Goal: Task Accomplishment & Management: Complete application form

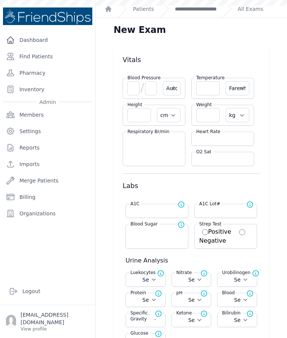
select select "Automatic"
select select "F"
select select "cm"
select select "kg"
select select
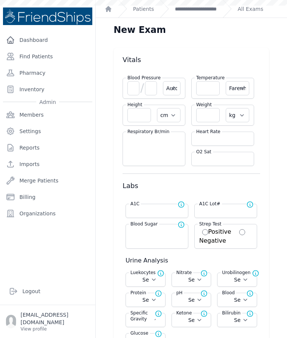
select select
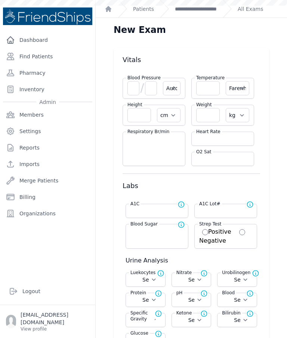
select select
click at [29, 60] on link "Find Patients" at bounding box center [47, 56] width 89 height 15
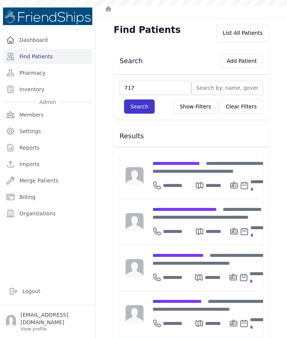
type input "717"
click at [141, 108] on button "Search" at bounding box center [139, 106] width 31 height 14
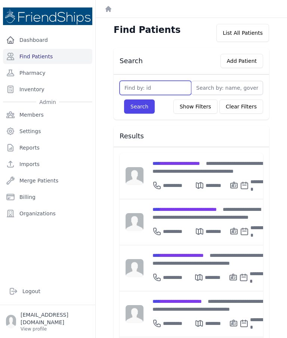
click at [164, 84] on input "text" at bounding box center [155, 88] width 72 height 14
type input "717"
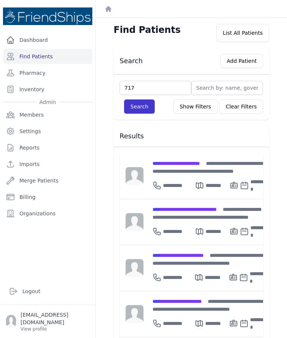
click at [136, 109] on button "Search" at bounding box center [139, 106] width 31 height 14
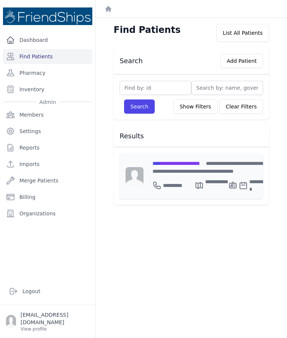
click at [200, 164] on span "**********" at bounding box center [175, 163] width 47 height 5
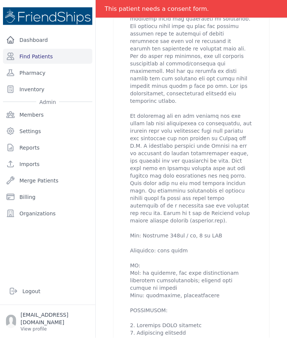
scroll to position [14, 0]
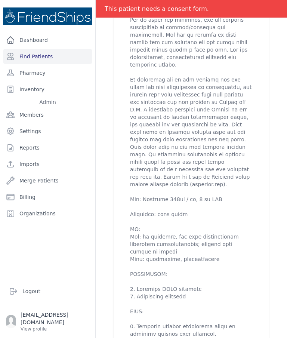
click at [245, 270] on p at bounding box center [191, 143] width 122 height 493
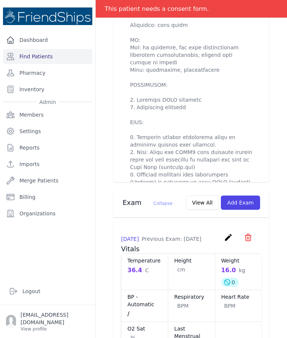
scroll to position [634, 0]
click at [0, 248] on div "Dashboard Find Patients Pharmacy Inventory Admin Members Settings Reports Impor…" at bounding box center [47, 151] width 95 height 239
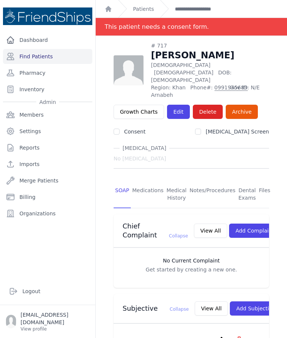
scroll to position [0, 0]
click at [51, 49] on link "Find Patients" at bounding box center [47, 56] width 89 height 15
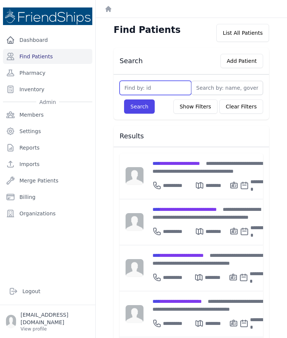
click at [171, 88] on input "text" at bounding box center [155, 88] width 72 height 14
type input "832"
click at [139, 106] on button "Search" at bounding box center [139, 106] width 31 height 14
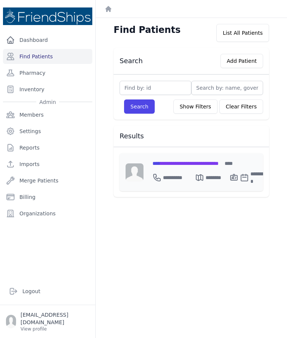
click at [218, 161] on span "**********" at bounding box center [185, 163] width 66 height 5
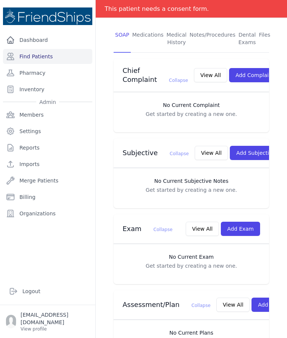
scroll to position [167, 0]
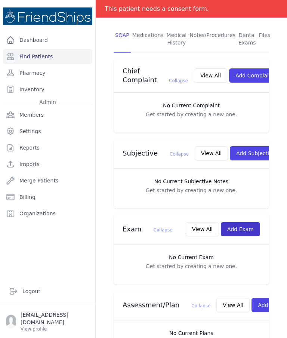
click at [246, 226] on button "Add Exam" at bounding box center [240, 229] width 39 height 14
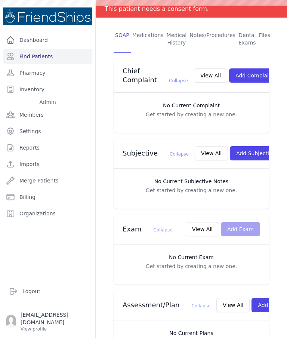
scroll to position [0, 0]
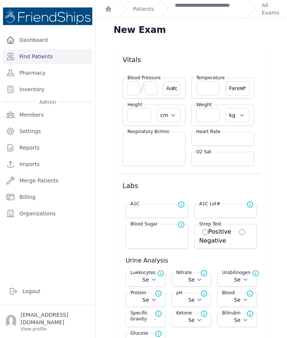
click at [240, 86] on select "Farenheit Celcius" at bounding box center [238, 88] width 24 height 14
select select "C"
click at [207, 85] on input "number" at bounding box center [208, 88] width 24 height 14
select select "Automatic"
select select "C"
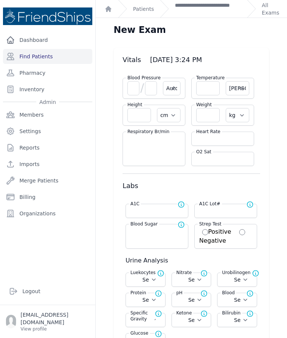
select select "cm"
select select "kg"
select select
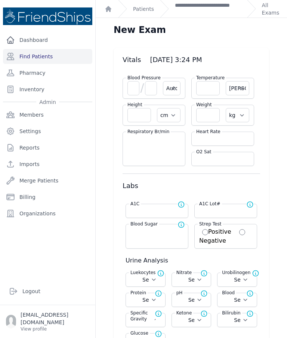
select select
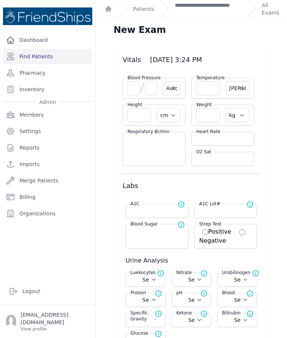
select select
click at [134, 85] on input "number" at bounding box center [133, 88] width 12 height 14
click at [203, 89] on input "number" at bounding box center [208, 88] width 24 height 14
type input "36.4"
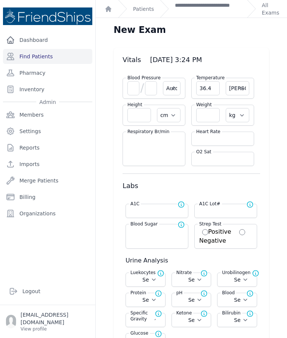
click at [206, 117] on input "number" at bounding box center [208, 115] width 24 height 14
select select "Automatic"
select select "C"
select select "cm"
select select "kg"
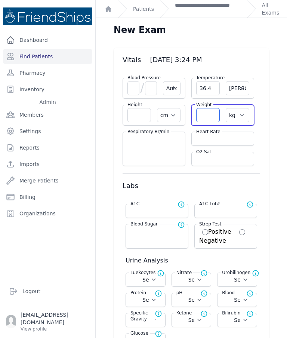
select select
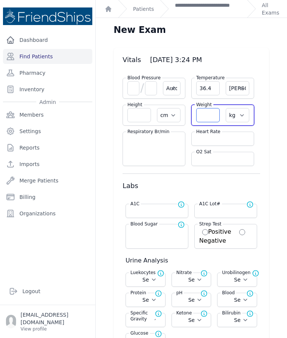
select select
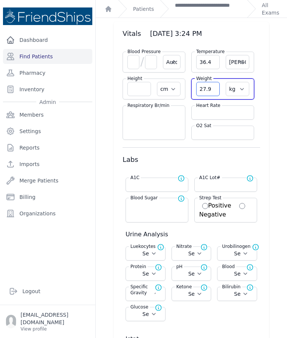
scroll to position [27, 0]
type input "27.9"
click at [137, 88] on input "number" at bounding box center [139, 88] width 24 height 14
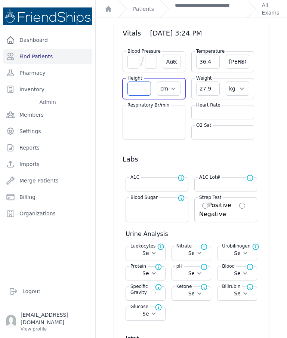
type input "1"
select select "Automatic"
select select "C"
select select "cm"
select select "kg"
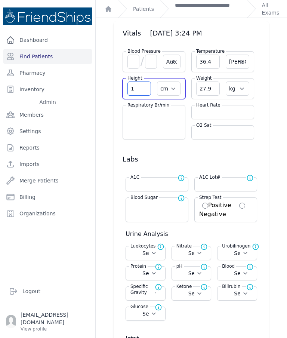
select select
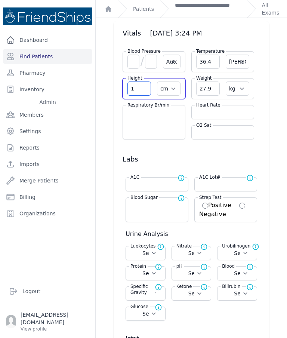
select select
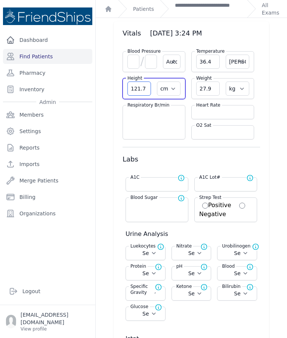
type input "121.7"
select select "Automatic"
select select "cm"
select select "kg"
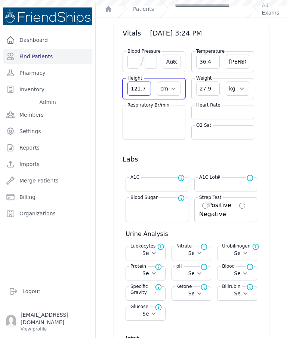
select select
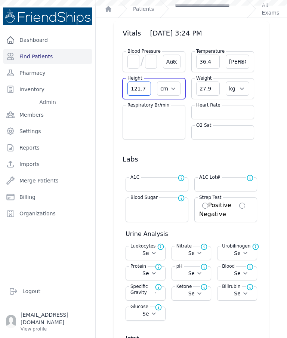
select select
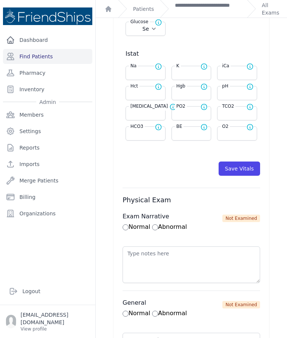
scroll to position [376, 0]
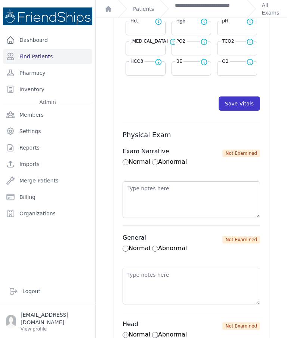
click at [240, 106] on button "Save Vitals" at bounding box center [238, 103] width 41 height 14
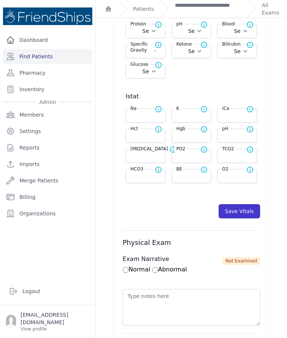
scroll to position [273, 0]
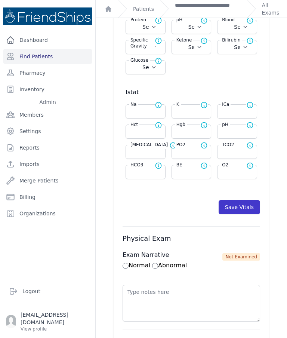
click at [244, 205] on button "Save Vitals" at bounding box center [238, 207] width 41 height 14
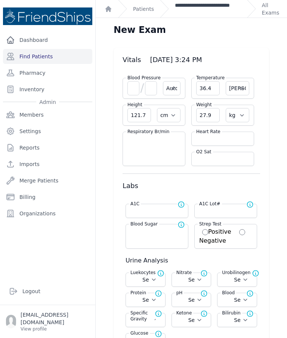
click at [201, 11] on link "**********" at bounding box center [208, 8] width 66 height 15
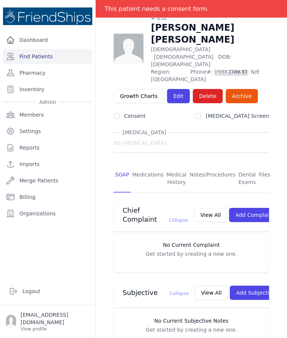
scroll to position [27, 0]
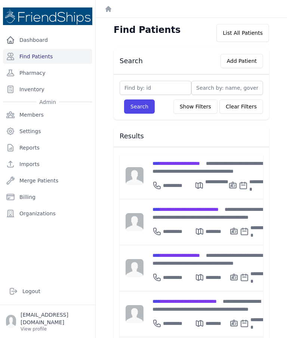
click at [153, 87] on input "text" at bounding box center [155, 88] width 72 height 14
type input "601"
click at [139, 106] on button "Search" at bounding box center [139, 106] width 31 height 14
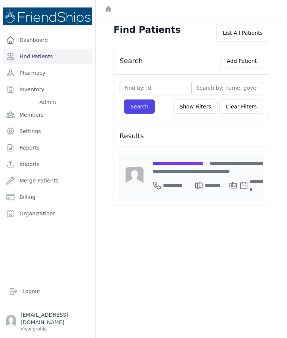
click at [194, 164] on span "**********" at bounding box center [177, 163] width 51 height 5
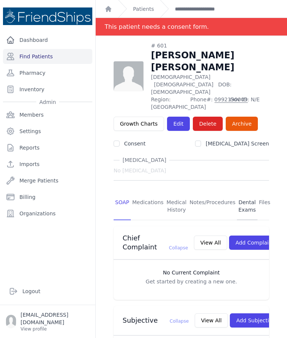
click at [238, 192] on link "Dental Exams" at bounding box center [247, 206] width 21 height 28
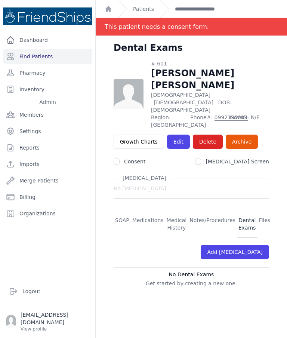
click at [245, 210] on link "Dental Exams" at bounding box center [247, 224] width 21 height 28
click at [240, 245] on link "Add [MEDICAL_DATA]" at bounding box center [234, 252] width 68 height 14
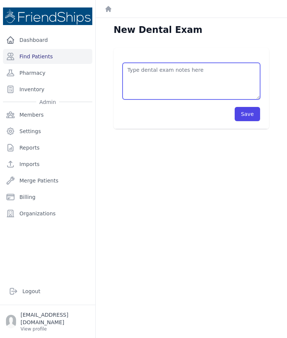
click at [162, 77] on textarea at bounding box center [190, 81] width 137 height 37
click at [182, 77] on textarea "Separation z" at bounding box center [190, 81] width 137 height 37
click at [148, 85] on textarea "Separation 26 extraction Analgic Tylenol" at bounding box center [190, 81] width 137 height 37
click at [172, 73] on textarea "Separation 26 extraction Analgic - Tylenol" at bounding box center [190, 81] width 137 height 37
click at [154, 71] on textarea "Separation alveol 26 extraction Analgic - Tylenol" at bounding box center [190, 81] width 137 height 37
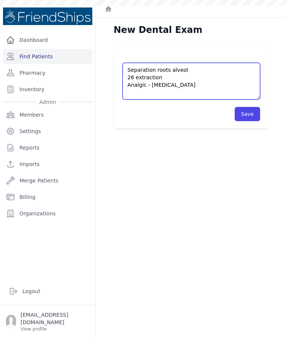
click at [195, 71] on textarea "Separation roots alveol 26 extraction Analgic - Tylenol" at bounding box center [190, 81] width 137 height 37
click at [170, 69] on textarea "Separation roots alveol 26 extraction Analgic - Tylenol" at bounding box center [190, 81] width 137 height 37
click at [196, 72] on textarea "Separation roots alveol 26 extraction Analgic - Tylenol" at bounding box center [190, 81] width 137 height 37
click at [170, 73] on textarea "Separation roots alveol 26 extraction Analgic - Tylenol" at bounding box center [190, 81] width 137 height 37
click at [169, 67] on textarea "Separation roots alveol 26 extraction Analgic - Tylenol" at bounding box center [190, 81] width 137 height 37
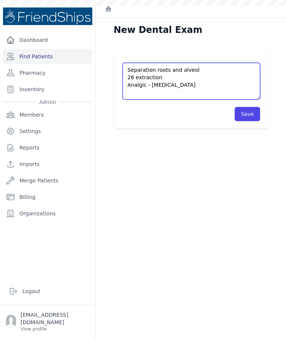
click at [207, 71] on textarea "Separation roots and alveol 26 extraction Analgic - Tylenol" at bounding box center [190, 81] width 137 height 37
click at [186, 75] on textarea "Separation roots and alveolectomy 26 extraction Analgic - Tylenol" at bounding box center [190, 81] width 137 height 37
click at [195, 69] on textarea "Separation roots and alveolectomy 26 extraction Analgic - Tylenol" at bounding box center [190, 81] width 137 height 37
click at [233, 72] on textarea "Separation roots and alveolectomy 26 extraction Analgic - Tylenol" at bounding box center [190, 81] width 137 height 37
click at [237, 80] on textarea "Separation roots and alveolectomy 26 extraction Analgic - Tylenol" at bounding box center [190, 81] width 137 height 37
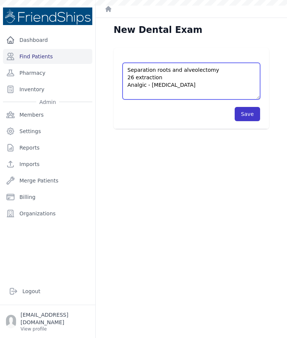
type textarea "Separation roots and alveolectomy 26 extraction Analgic - Tylenol"
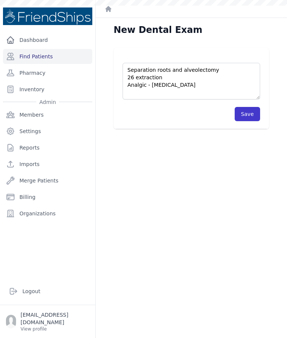
click at [244, 116] on button "Save" at bounding box center [246, 114] width 25 height 14
click at [250, 114] on button "Save" at bounding box center [246, 114] width 25 height 14
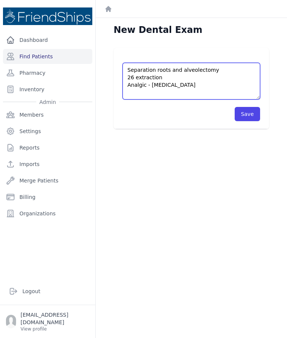
click at [158, 78] on textarea "Separation roots and alveolectomy 26 extraction Analgic - Tylenol" at bounding box center [190, 81] width 137 height 37
click at [156, 75] on textarea "Separation roots and alveolectomy 26 extraction Analgic - Tylenol" at bounding box center [190, 81] width 137 height 37
click at [157, 74] on textarea "Separation roots and alveolectomy 26 extraction Analgic - Tylenol" at bounding box center [190, 81] width 137 height 37
click at [246, 114] on button "Save" at bounding box center [246, 114] width 25 height 14
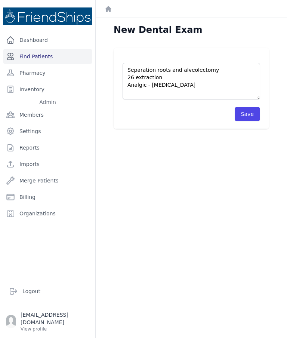
click at [49, 53] on link "Find Patients" at bounding box center [47, 56] width 89 height 15
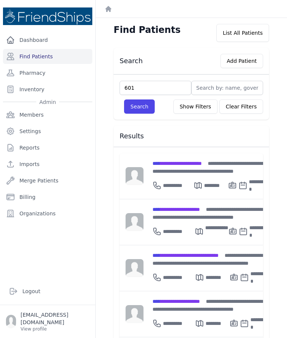
click at [139, 94] on input "601" at bounding box center [155, 88] width 72 height 14
type input "601"
click at [135, 108] on button "Search" at bounding box center [139, 106] width 31 height 14
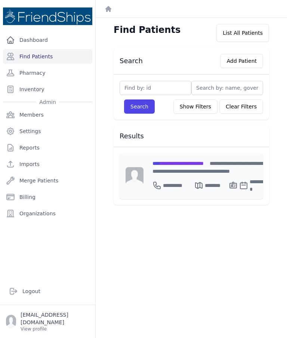
click at [184, 166] on div "**********" at bounding box center [209, 167] width 115 height 16
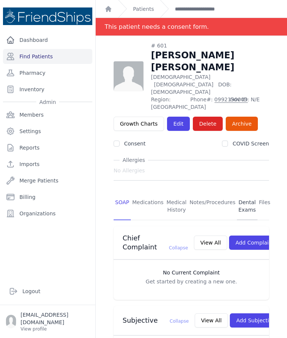
click at [240, 192] on link "Dental Exams" at bounding box center [247, 206] width 21 height 28
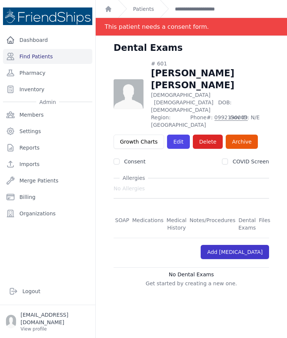
click at [237, 245] on link "Add [MEDICAL_DATA]" at bounding box center [234, 252] width 68 height 14
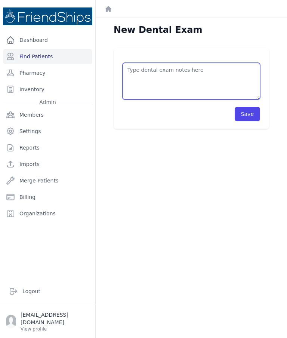
click at [142, 85] on textarea at bounding box center [190, 81] width 137 height 37
click at [141, 78] on textarea at bounding box center [190, 81] width 137 height 37
click at [139, 72] on textarea at bounding box center [190, 81] width 137 height 37
click at [143, 71] on textarea at bounding box center [190, 81] width 137 height 37
paste textarea "Separation roots and alveolectomy 26 extraction Analgic - [MEDICAL_DATA]"
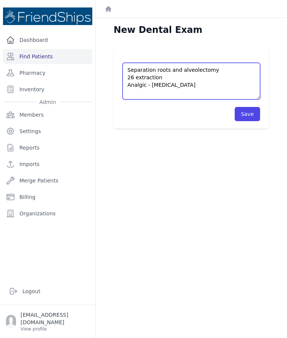
type textarea "Separation roots and alveolectomy 26 extraction Analgic - [MEDICAL_DATA]"
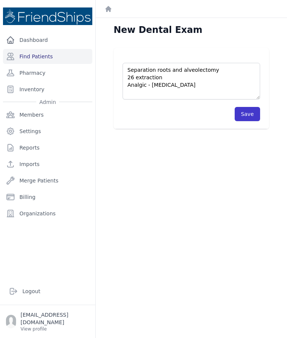
click at [249, 119] on button "Save" at bounding box center [246, 114] width 25 height 14
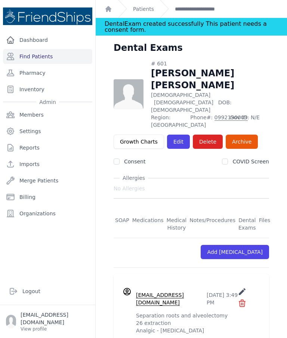
click at [274, 218] on div "# 601 [PERSON_NAME] [PERSON_NAME] [DEMOGRAPHIC_DATA] [DEMOGRAPHIC_DATA] DOB: [D…" at bounding box center [191, 204] width 179 height 288
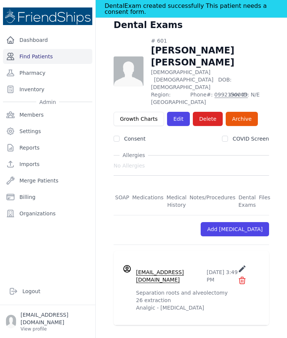
click at [53, 59] on link "Find Patients" at bounding box center [47, 56] width 89 height 15
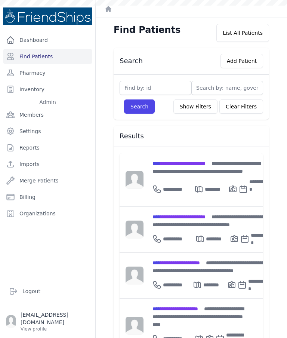
type input "8"
type input "832"
click at [139, 106] on button "Search" at bounding box center [139, 106] width 31 height 14
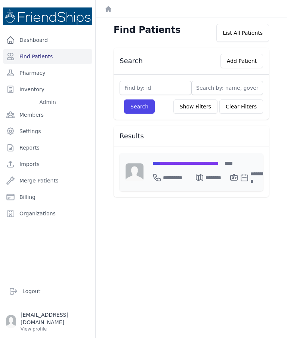
click at [194, 163] on span "**********" at bounding box center [185, 163] width 66 height 5
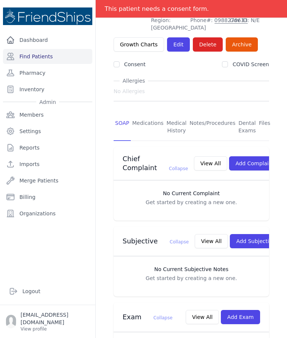
scroll to position [58, 0]
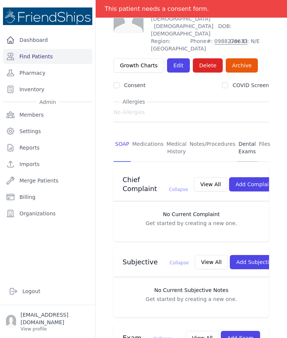
click at [246, 135] on link "Dental Exams" at bounding box center [247, 148] width 21 height 28
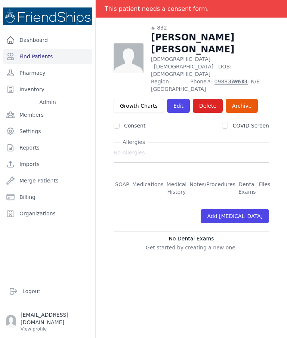
scroll to position [30, 0]
click at [231, 209] on link "Add [MEDICAL_DATA]" at bounding box center [234, 216] width 68 height 14
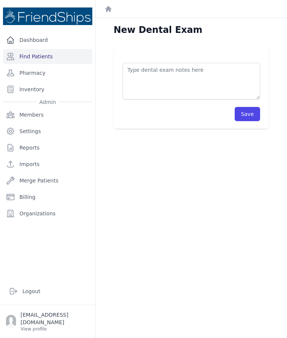
click at [178, 63] on textarea at bounding box center [190, 81] width 137 height 37
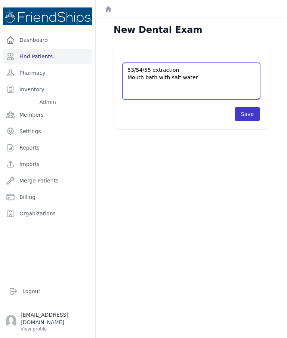
type textarea "53/54/55 extraction Mouth bath with salt water"
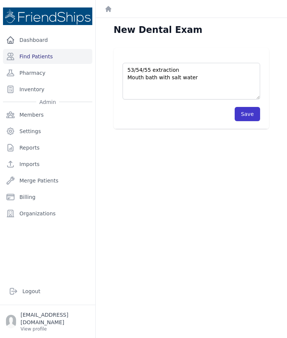
click at [246, 107] on button "Save" at bounding box center [246, 114] width 25 height 14
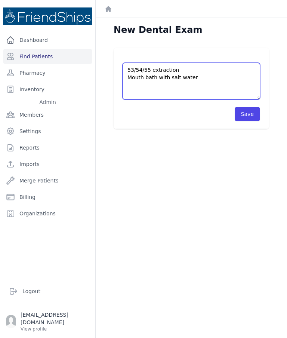
click at [157, 63] on textarea "53/54/55 extraction Mouth bath with salt water" at bounding box center [190, 81] width 137 height 37
click at [165, 63] on textarea "53/54/55 extraction Mouth bath with salt water" at bounding box center [190, 81] width 137 height 37
click at [167, 63] on textarea "53/54/55 extraction Mouth bath with salt water" at bounding box center [190, 81] width 137 height 37
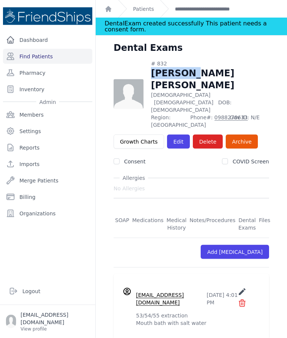
scroll to position [7, 0]
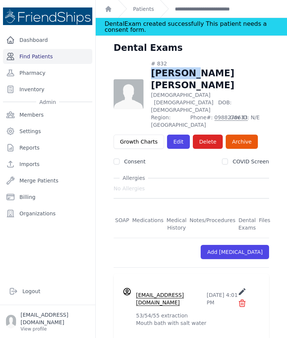
click at [39, 50] on link "Find Patients" at bounding box center [47, 56] width 89 height 15
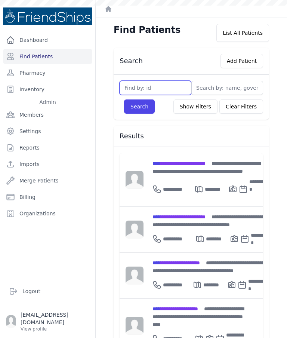
click at [167, 90] on input "text" at bounding box center [155, 88] width 72 height 14
type input "804"
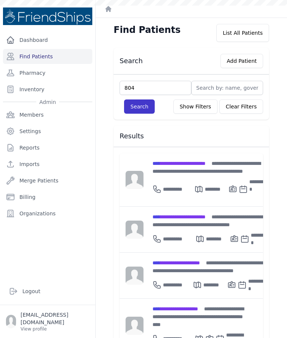
click at [142, 103] on button "Search" at bounding box center [139, 106] width 31 height 14
click at [141, 110] on button "Search" at bounding box center [139, 106] width 31 height 14
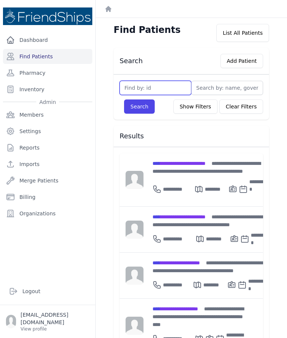
click at [161, 90] on input "text" at bounding box center [155, 88] width 72 height 14
type input "804"
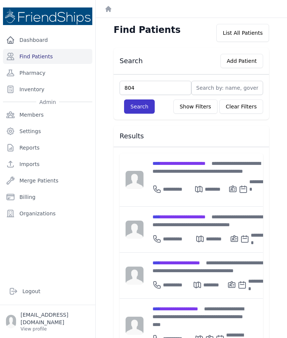
click at [142, 108] on button "Search" at bounding box center [139, 106] width 31 height 14
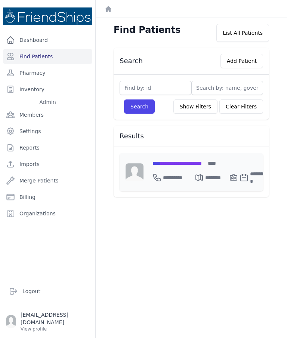
click at [197, 161] on span "**********" at bounding box center [176, 163] width 49 height 5
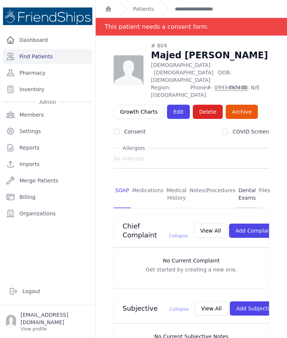
click at [249, 180] on link "Dental Exams" at bounding box center [247, 194] width 21 height 28
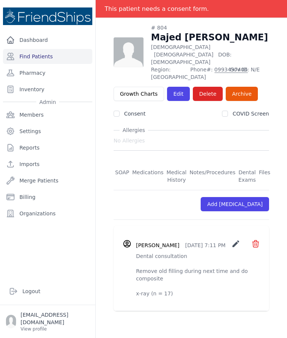
scroll to position [36, 0]
click at [239, 197] on link "Add [MEDICAL_DATA]" at bounding box center [234, 204] width 68 height 14
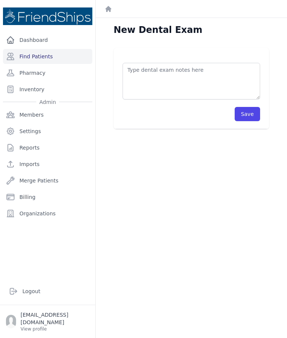
click at [180, 88] on textarea at bounding box center [190, 81] width 137 height 37
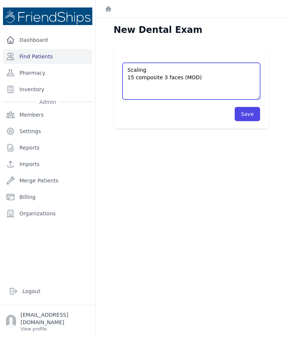
click at [206, 83] on textarea "Scaling 15 composite 3 faces (MOD)" at bounding box center [190, 81] width 137 height 37
type textarea "Scaling 15 composite 3 faces (MOD) 17 composite 3 faces (MOD)"
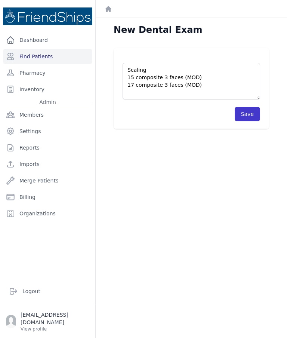
click at [244, 110] on button "Save" at bounding box center [246, 114] width 25 height 14
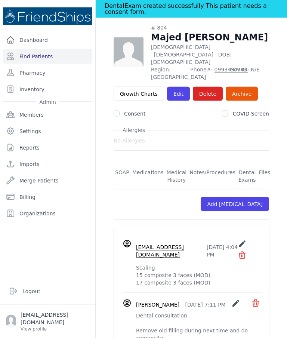
scroll to position [30, 0]
click at [64, 49] on link "Find Patients" at bounding box center [47, 56] width 89 height 15
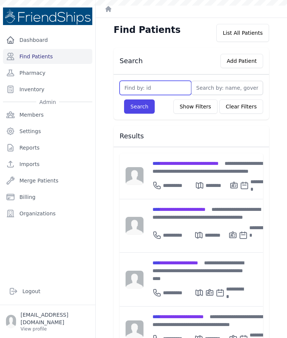
click at [166, 85] on input "text" at bounding box center [155, 88] width 72 height 14
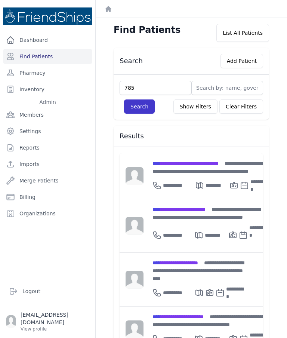
type input "785"
click at [141, 110] on button "Search" at bounding box center [139, 106] width 31 height 14
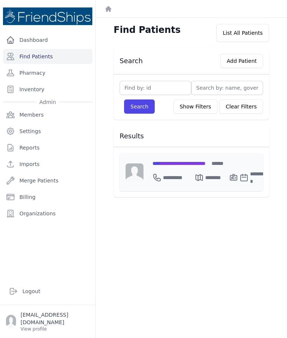
click at [189, 173] on div "**********" at bounding box center [173, 177] width 42 height 15
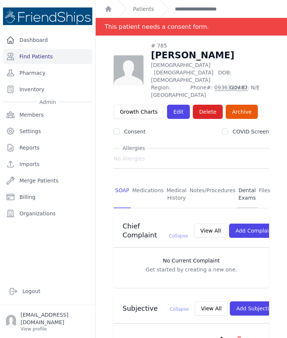
click at [244, 191] on link "Dental Exams" at bounding box center [247, 194] width 21 height 28
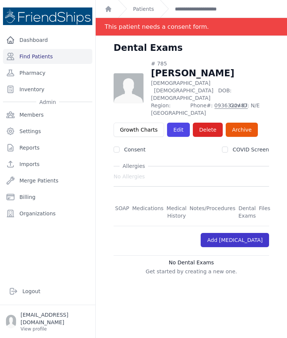
click at [243, 240] on link "Add [MEDICAL_DATA]" at bounding box center [234, 240] width 68 height 14
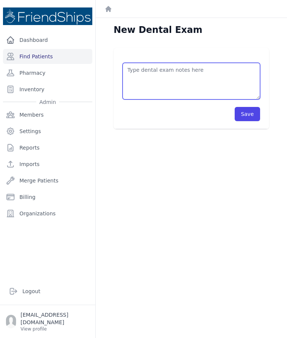
click at [210, 76] on textarea at bounding box center [190, 81] width 137 height 37
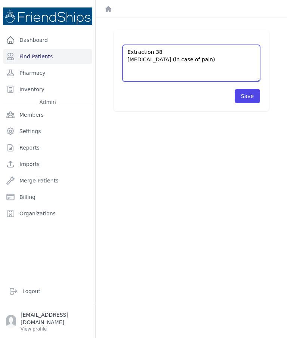
scroll to position [18, 0]
type textarea "Extraction 38 Tylenol (in case of pain)"
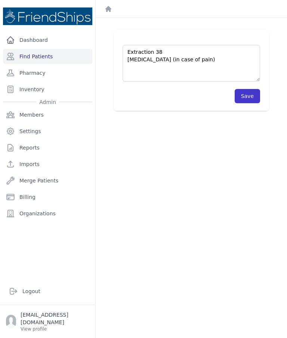
click at [248, 100] on button "Save" at bounding box center [246, 96] width 25 height 14
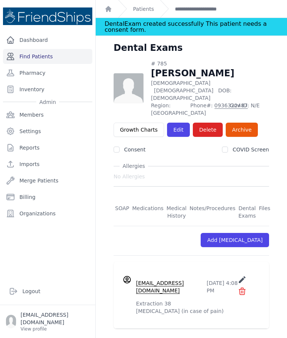
click at [31, 57] on link "Find Patients" at bounding box center [47, 56] width 89 height 15
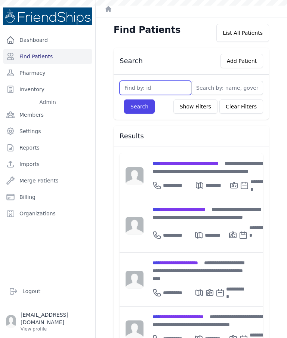
click at [162, 90] on input "text" at bounding box center [155, 88] width 72 height 14
type input "366"
click at [139, 106] on button "Search" at bounding box center [139, 106] width 31 height 14
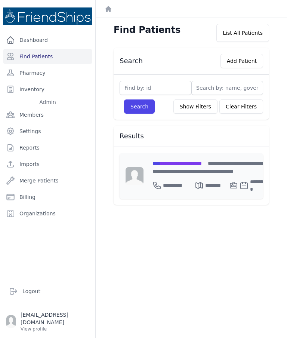
click at [199, 162] on span "**********" at bounding box center [176, 163] width 49 height 5
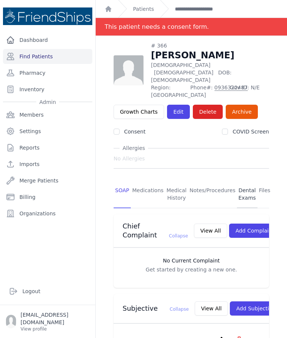
click at [242, 180] on link "Dental Exams" at bounding box center [247, 194] width 21 height 28
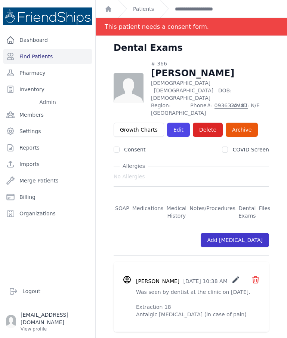
click at [240, 233] on link "Add [MEDICAL_DATA]" at bounding box center [234, 240] width 68 height 14
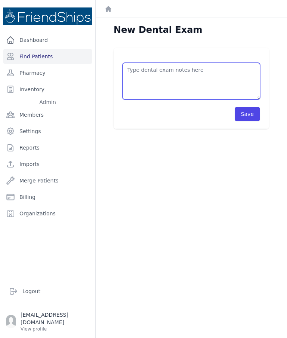
click at [186, 70] on textarea at bounding box center [190, 81] width 137 height 37
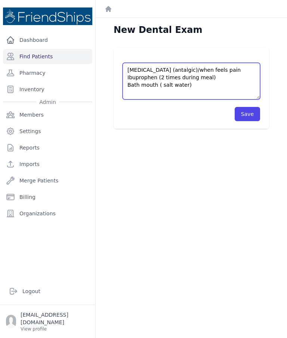
click at [163, 84] on textarea "Tylenol (antalgic)/when feels pain Ibuprophen (2 times during meal) Bath mouth …" at bounding box center [190, 81] width 137 height 37
type textarea "Tylenol (antalgic)/when feels pain Ibuprophen (2 times during meal) Bath mouth …"
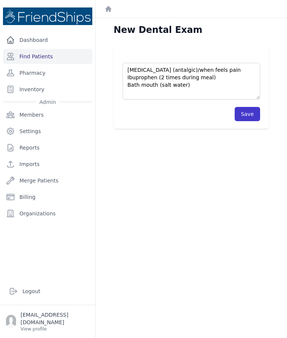
click at [246, 115] on button "Save" at bounding box center [246, 114] width 25 height 14
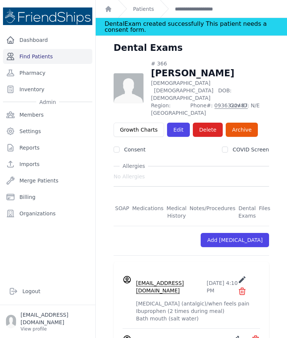
click at [56, 56] on link "Find Patients" at bounding box center [47, 56] width 89 height 15
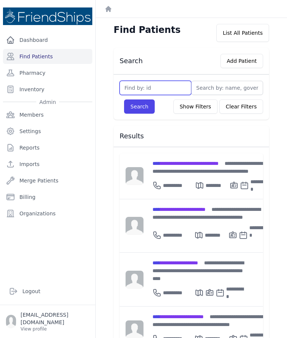
click at [171, 83] on input "text" at bounding box center [155, 88] width 72 height 14
type input "93"
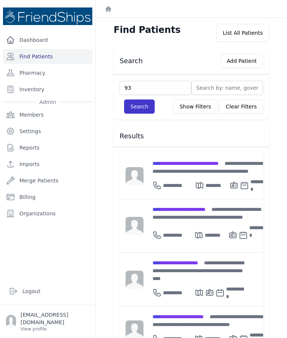
click at [143, 108] on button "Search" at bounding box center [139, 106] width 31 height 14
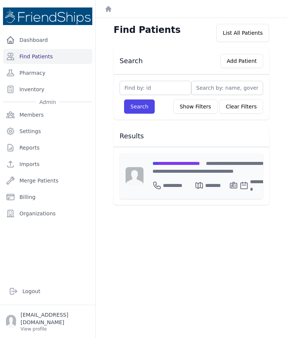
click at [187, 161] on span "**********" at bounding box center [175, 163] width 47 height 5
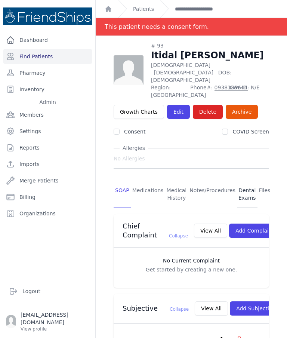
click at [242, 181] on link "Dental Exams" at bounding box center [247, 194] width 21 height 28
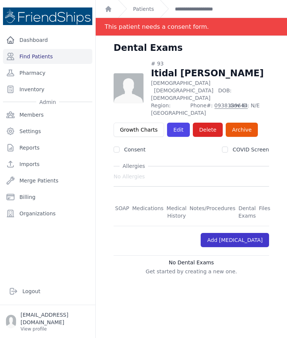
click at [236, 233] on link "Add [MEDICAL_DATA]" at bounding box center [234, 240] width 68 height 14
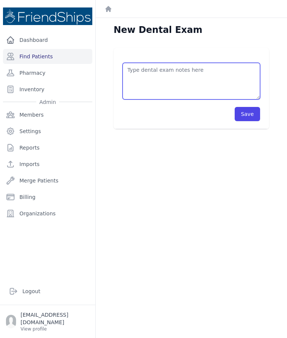
click at [224, 77] on textarea at bounding box center [190, 81] width 137 height 37
type textarea "Advice: extraction (23/24/47/46) but patient refuses"
click at [245, 117] on button "Save" at bounding box center [246, 114] width 25 height 14
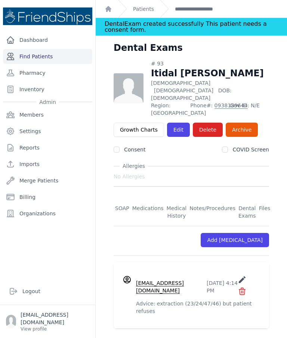
click at [60, 61] on link "Find Patients" at bounding box center [47, 56] width 89 height 15
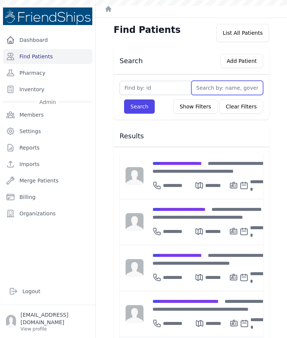
click at [218, 89] on input "text" at bounding box center [227, 88] width 72 height 14
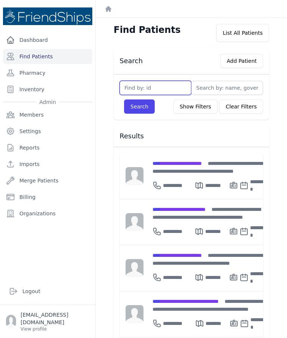
click at [141, 90] on input "text" at bounding box center [155, 88] width 72 height 14
type input "841"
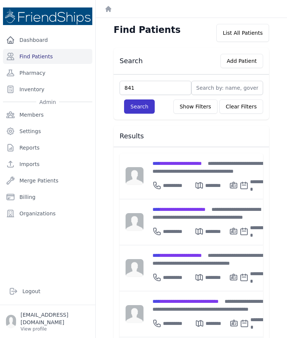
click at [140, 107] on button "Search" at bounding box center [139, 106] width 31 height 14
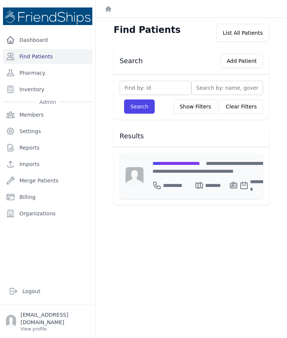
click at [194, 161] on span "**********" at bounding box center [175, 163] width 47 height 5
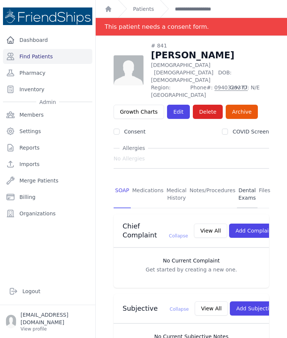
click at [239, 180] on link "Dental Exams" at bounding box center [247, 194] width 21 height 28
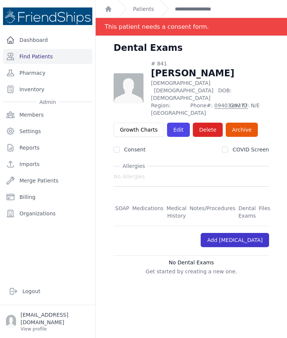
click at [238, 233] on link "Add [MEDICAL_DATA]" at bounding box center [234, 240] width 68 height 14
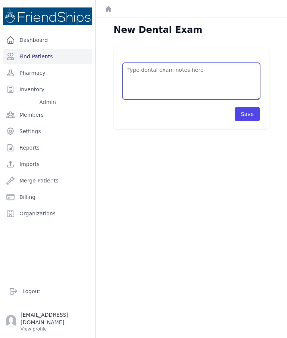
click at [188, 78] on textarea at bounding box center [190, 81] width 137 height 37
type textarea "Scaling"
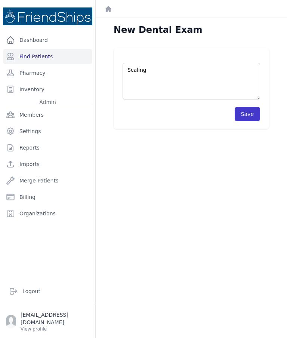
click at [257, 114] on button "Save" at bounding box center [246, 114] width 25 height 14
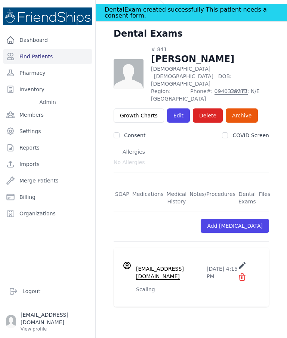
scroll to position [16, 0]
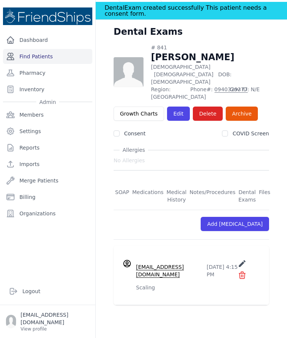
click at [50, 62] on link "Find Patients" at bounding box center [47, 56] width 89 height 15
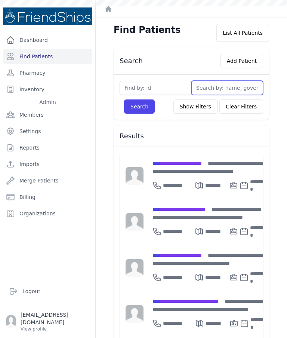
click at [222, 86] on input "text" at bounding box center [227, 88] width 72 height 14
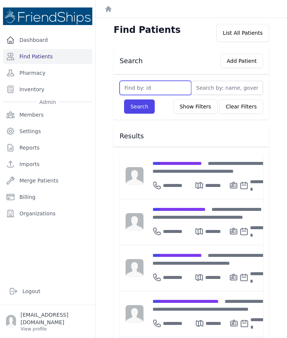
click at [157, 89] on input "text" at bounding box center [155, 88] width 72 height 14
type input "833"
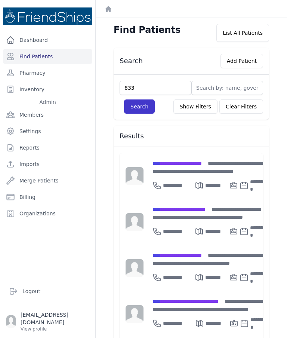
click at [136, 106] on button "Search" at bounding box center [139, 106] width 31 height 14
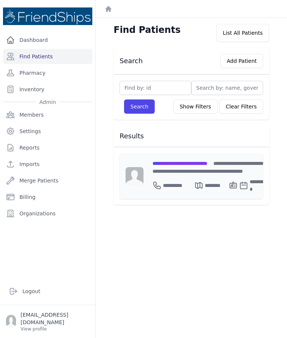
click at [189, 175] on div "**********" at bounding box center [209, 184] width 115 height 18
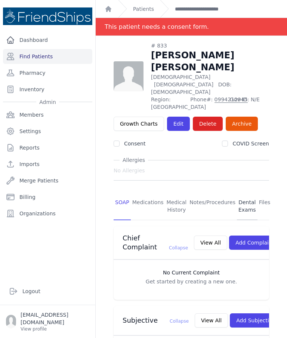
click at [243, 192] on link "Dental Exams" at bounding box center [247, 206] width 21 height 28
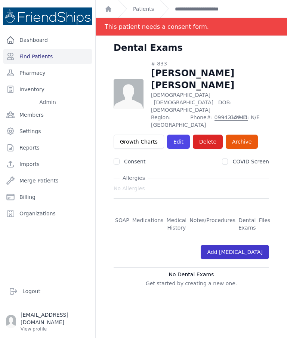
click at [240, 245] on link "Add [MEDICAL_DATA]" at bounding box center [234, 252] width 68 height 14
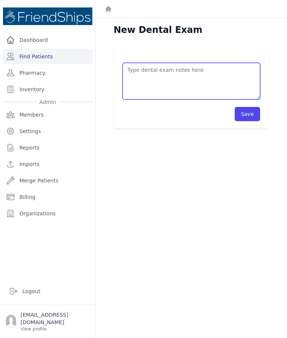
click at [184, 71] on textarea at bounding box center [190, 81] width 137 height 37
click at [209, 69] on textarea "Antibiotic: augmentin (3/day for 7days)" at bounding box center [190, 81] width 137 height 37
click at [211, 70] on textarea "Antibiotic: augmentin (3/day for 7days)" at bounding box center [190, 81] width 137 height 37
click at [210, 69] on textarea "Antibiotic: augmentin (3/day for 7days)" at bounding box center [190, 81] width 137 height 37
click at [207, 69] on textarea "Antibiotic: augmentin (3/day for 7days)" at bounding box center [190, 81] width 137 height 37
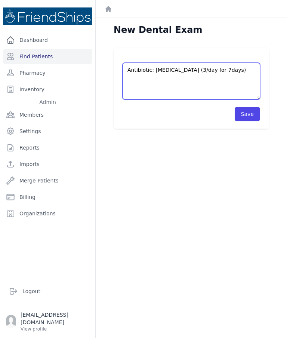
click at [209, 69] on textarea "Antibiotic: augmentin (3/day for 7days)" at bounding box center [190, 81] width 137 height 37
click at [239, 71] on textarea "Antibiotic: augmentin (3/day for 7 days)" at bounding box center [190, 81] width 137 height 37
click at [153, 78] on textarea "Antibiotic: augmentin (3/day for 7 days) 22; monoarthrite" at bounding box center [190, 81] width 137 height 37
click at [167, 81] on textarea "Antibiotic: augmentin (3/day for 7 days) 22; mono" at bounding box center [190, 81] width 137 height 37
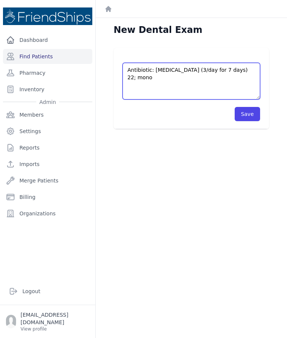
click at [159, 71] on textarea "Antibiotic: augmentin (3/day for 7 days) 22; mono" at bounding box center [190, 81] width 137 height 37
click at [158, 83] on textarea "Antibiotic: augmentin (3/day for 7 days) 22; mono" at bounding box center [190, 81] width 137 height 37
click at [160, 85] on textarea "Antibiotic: augmentin (3/day for 7 days) 22; mono" at bounding box center [190, 81] width 137 height 37
click at [162, 81] on textarea "Antibiotic: augmentin (3/day for 7 days) 22; mono" at bounding box center [190, 81] width 137 height 37
paste textarea "acute apical arthritis"
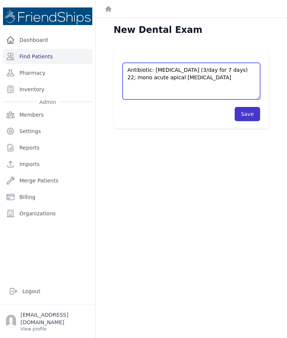
type textarea "Antibiotic: augmentin (3/day for 7 days) 22; mono acute apical arthritis"
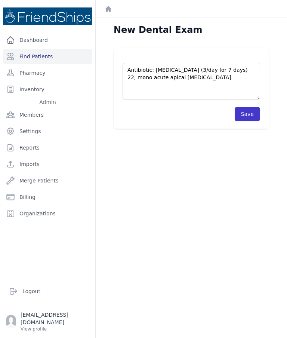
click at [246, 116] on button "Save" at bounding box center [246, 114] width 25 height 14
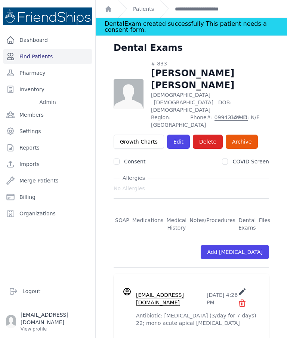
click at [27, 56] on link "Find Patients" at bounding box center [47, 56] width 89 height 15
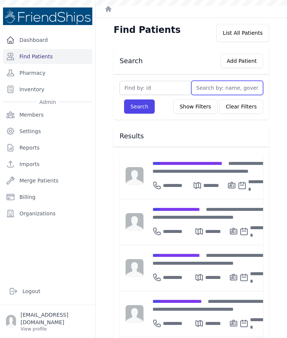
click at [223, 91] on input "text" at bounding box center [227, 88] width 72 height 14
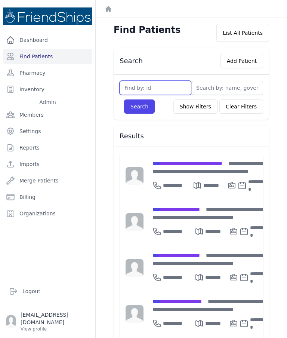
click at [162, 90] on input "text" at bounding box center [155, 88] width 72 height 14
type input "361"
click at [139, 106] on button "Search" at bounding box center [139, 106] width 31 height 14
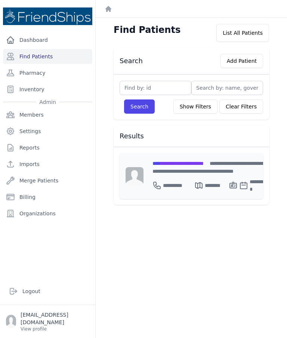
click at [188, 171] on div "**********" at bounding box center [210, 167] width 116 height 16
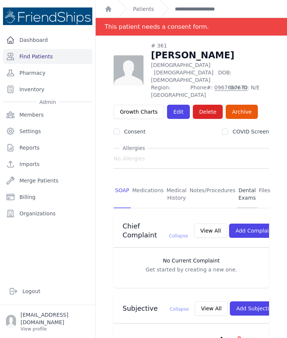
click at [243, 180] on link "Dental Exams" at bounding box center [247, 194] width 21 height 28
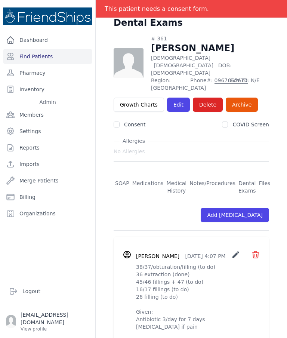
scroll to position [28, 0]
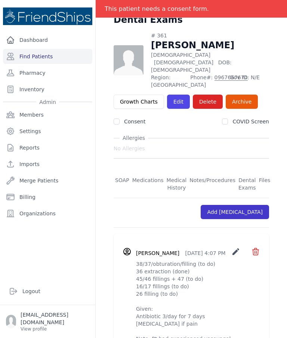
click at [246, 205] on link "Add [MEDICAL_DATA]" at bounding box center [234, 212] width 68 height 14
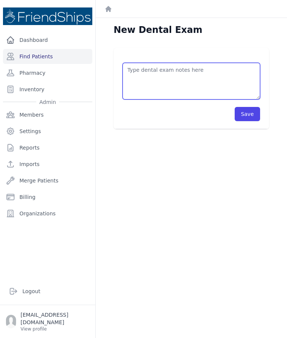
click at [195, 84] on textarea at bounding box center [190, 81] width 137 height 37
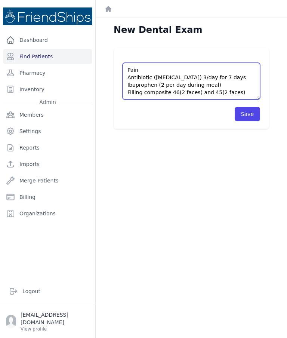
click at [216, 91] on textarea "Pain Antibiotic (augmentin) 3/day for 7 days Ibuprophen (2 per day during meal)…" at bounding box center [190, 81] width 137 height 37
type textarea "Pain Antibiotic (augmentin) 3/day for 7 days Ibuprophen (2 per day during meal)…"
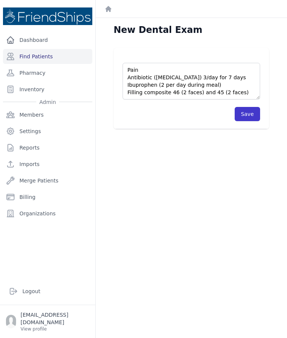
click at [251, 112] on button "Save" at bounding box center [246, 114] width 25 height 14
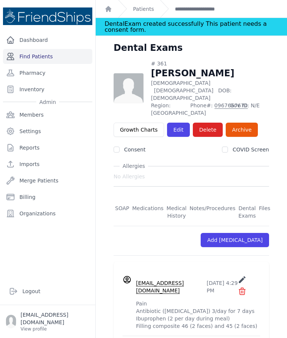
click at [35, 56] on link "Find Patients" at bounding box center [47, 56] width 89 height 15
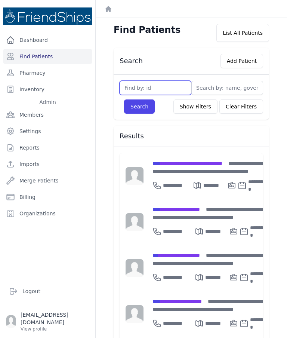
click at [164, 86] on input "text" at bounding box center [155, 88] width 72 height 14
type input "322"
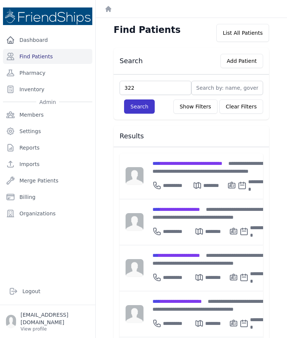
click at [144, 108] on button "Search" at bounding box center [139, 106] width 31 height 14
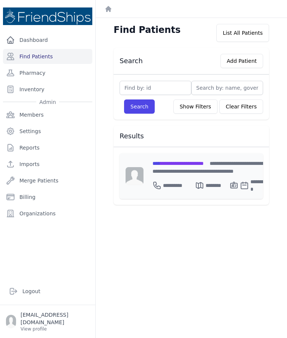
click at [193, 161] on span "**********" at bounding box center [177, 163] width 51 height 5
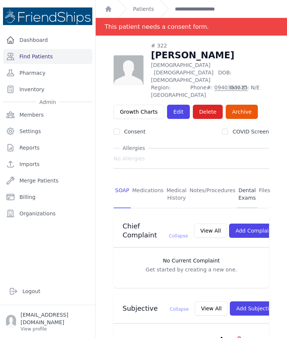
click at [244, 180] on link "Dental Exams" at bounding box center [247, 194] width 21 height 28
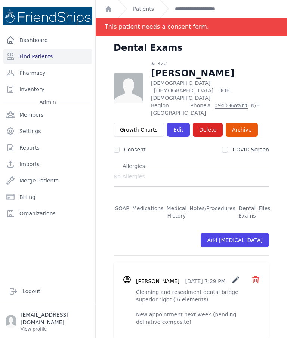
scroll to position [14, 0]
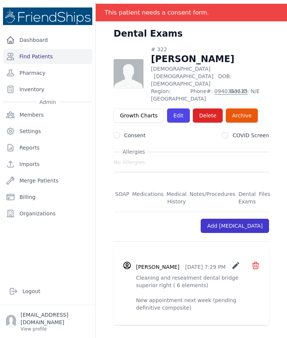
click at [251, 218] on link "Add [MEDICAL_DATA]" at bounding box center [234, 225] width 68 height 14
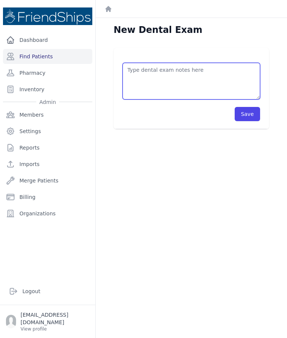
click at [188, 77] on textarea at bounding box center [190, 81] width 137 height 37
click at [147, 68] on textarea "Rescellement" at bounding box center [190, 81] width 137 height 37
click at [146, 71] on textarea "Rescellement" at bounding box center [190, 81] width 137 height 37
click at [187, 73] on textarea "Rescellement" at bounding box center [190, 81] width 137 height 37
click at [145, 69] on textarea "Rescellement" at bounding box center [190, 81] width 137 height 37
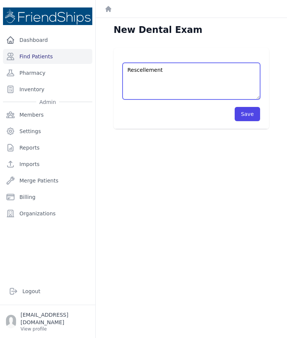
click at [149, 71] on textarea "Rescellement" at bounding box center [190, 81] width 137 height 37
click at [147, 73] on textarea "Rescellement" at bounding box center [190, 81] width 137 height 37
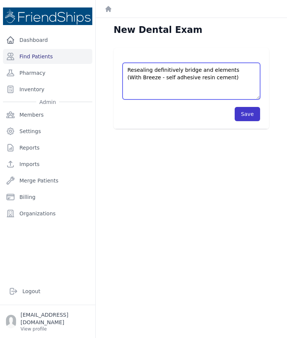
type textarea "Resealing definitively bridge and elements (With Breeze - self adhesive resin c…"
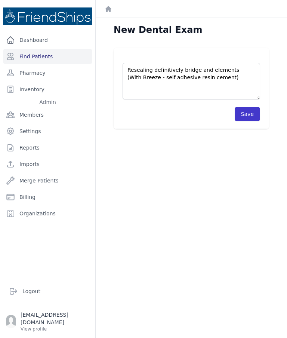
click at [245, 118] on button "Save" at bounding box center [246, 114] width 25 height 14
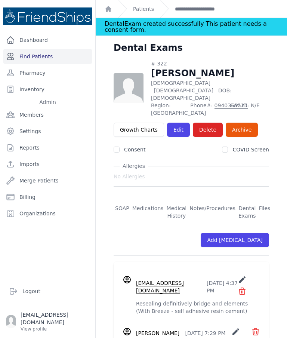
click at [31, 57] on link "Find Patients" at bounding box center [47, 56] width 89 height 15
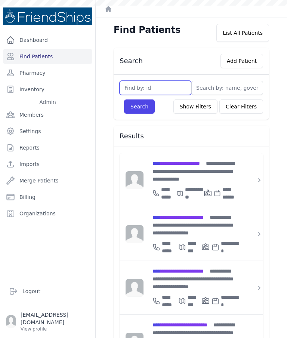
click at [151, 91] on input "text" at bounding box center [155, 88] width 72 height 14
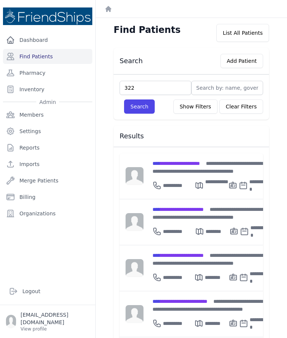
type input "322"
click at [139, 106] on button "Search" at bounding box center [139, 106] width 31 height 14
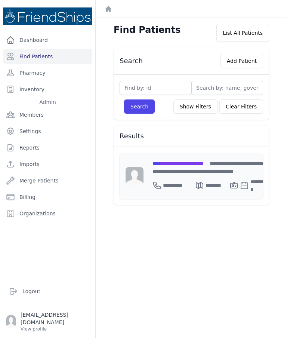
click at [164, 158] on div "**********" at bounding box center [210, 176] width 134 height 46
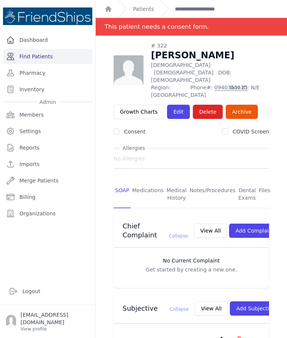
click at [31, 59] on link "Find Patients" at bounding box center [47, 56] width 89 height 15
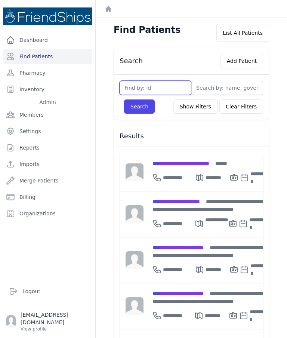
click at [168, 84] on input "text" at bounding box center [155, 88] width 72 height 14
type input "361"
click at [139, 106] on button "Search" at bounding box center [139, 106] width 31 height 14
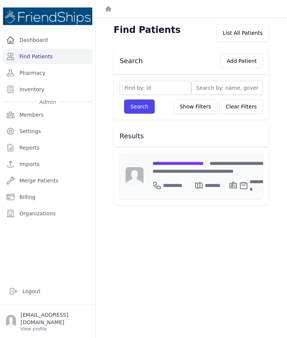
click at [220, 167] on div "**********" at bounding box center [210, 167] width 116 height 16
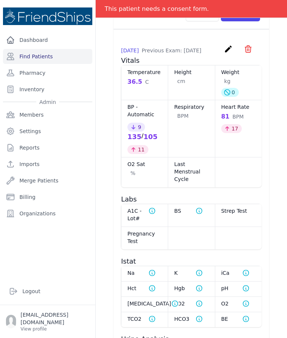
scroll to position [463, 0]
click at [43, 58] on link "Find Patients" at bounding box center [47, 56] width 89 height 15
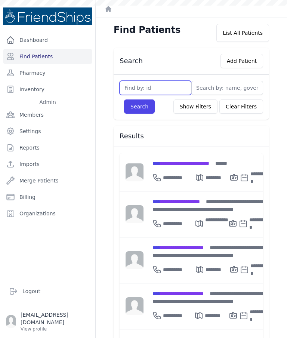
click at [146, 86] on input "text" at bounding box center [155, 88] width 72 height 14
type input "451"
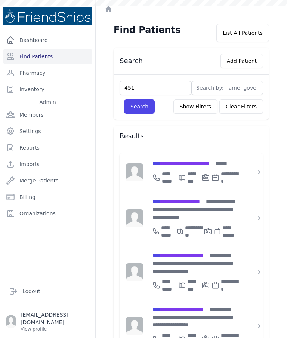
click at [139, 106] on button "Search" at bounding box center [139, 106] width 31 height 14
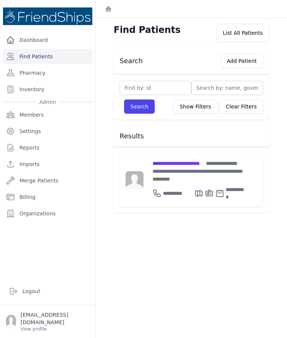
click at [155, 85] on input "text" at bounding box center [155, 88] width 72 height 14
type input "514"
click at [137, 106] on button "Search" at bounding box center [139, 106] width 31 height 14
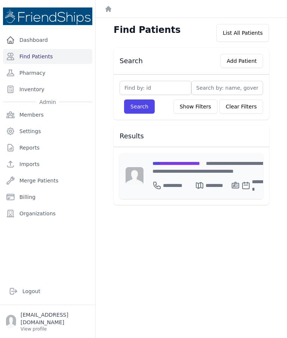
click at [201, 167] on div "**********" at bounding box center [211, 167] width 118 height 16
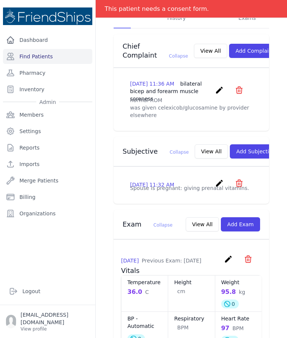
scroll to position [179, 0]
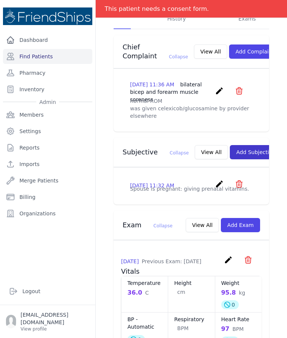
click at [239, 159] on button "Add Subjective" at bounding box center [256, 152] width 52 height 14
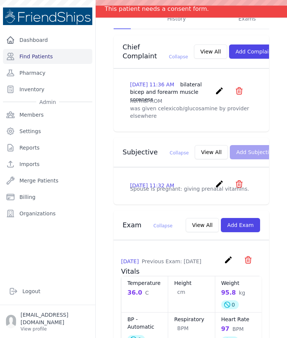
scroll to position [0, 0]
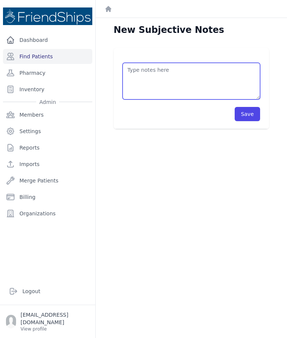
click at [193, 82] on textarea at bounding box center [190, 81] width 137 height 37
click at [174, 71] on textarea "Pt did not come to 5e clinic for her scheduled dental appointment." at bounding box center [190, 81] width 137 height 37
click at [177, 70] on textarea "Pt did not come to 5e clinic for her scheduled dental appointment." at bounding box center [190, 81] width 137 height 37
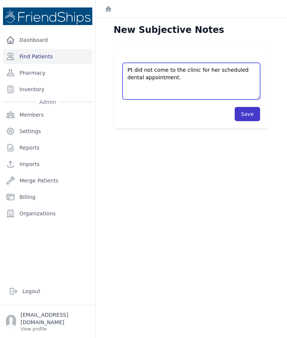
type textarea "Pt did not come to the clinic for her scheduled dental appointment."
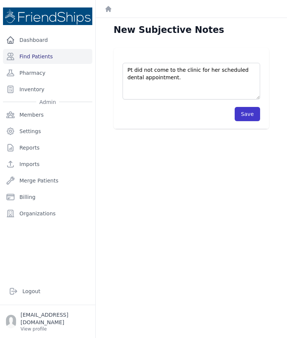
click at [243, 117] on button "Save" at bounding box center [246, 114] width 25 height 14
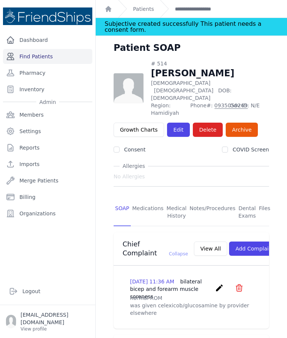
click at [29, 55] on link "Find Patients" at bounding box center [47, 56] width 89 height 15
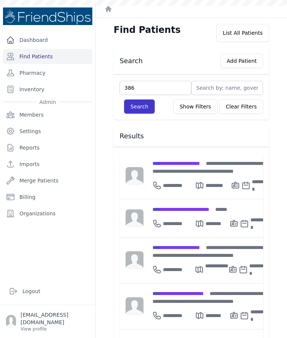
type input "386"
click at [144, 105] on button "Search" at bounding box center [139, 106] width 31 height 14
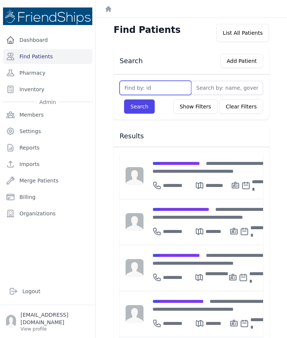
click at [164, 90] on input "text" at bounding box center [155, 88] width 72 height 14
type input "386"
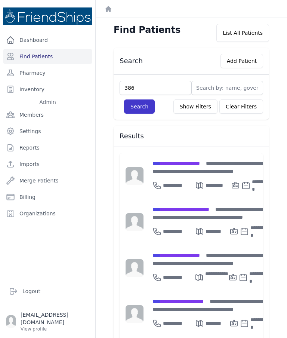
click at [143, 105] on button "Search" at bounding box center [139, 106] width 31 height 14
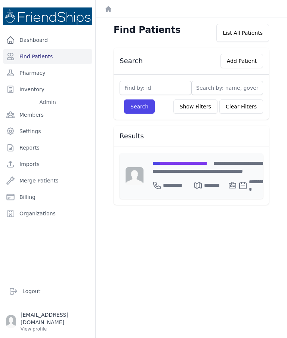
click at [214, 159] on div "**********" at bounding box center [209, 176] width 132 height 46
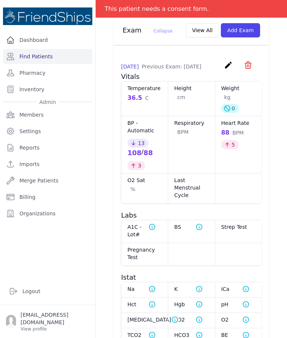
scroll to position [546, 0]
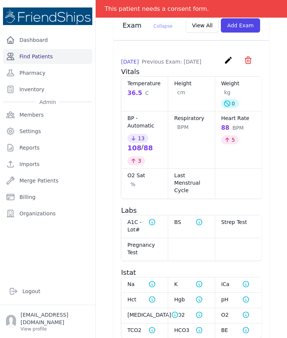
click at [23, 55] on link "Find Patients" at bounding box center [47, 56] width 89 height 15
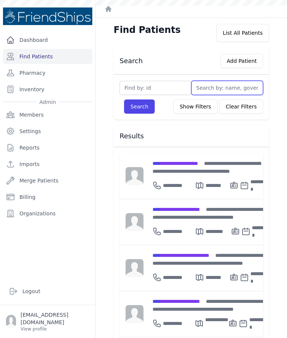
click at [214, 88] on input "text" at bounding box center [227, 88] width 72 height 14
click at [174, 89] on input "text" at bounding box center [155, 88] width 72 height 14
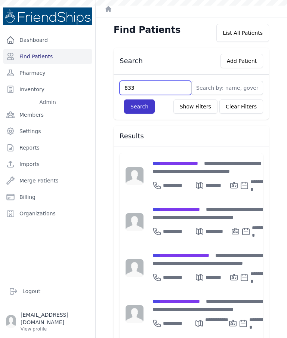
type input "833"
click at [143, 103] on button "Search" at bounding box center [139, 106] width 31 height 14
click at [162, 90] on input "text" at bounding box center [155, 88] width 72 height 14
type input "833"
click at [140, 108] on button "Search" at bounding box center [139, 106] width 31 height 14
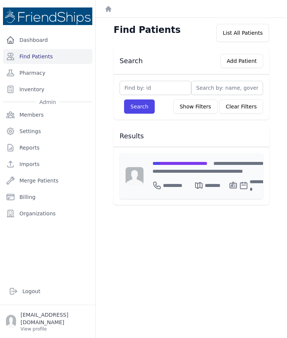
click at [194, 158] on div "**********" at bounding box center [209, 176] width 133 height 46
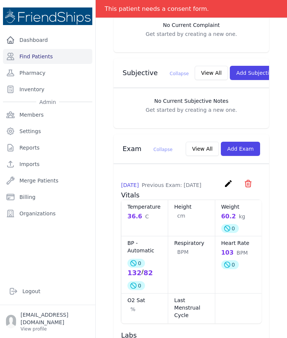
scroll to position [247, 0]
click at [36, 57] on link "Find Patients" at bounding box center [47, 56] width 89 height 15
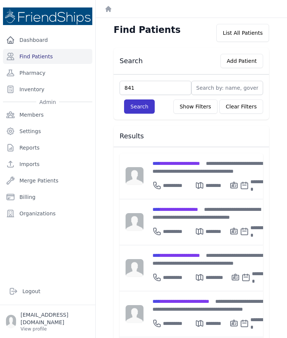
type input "841"
click at [139, 111] on button "Search" at bounding box center [139, 106] width 31 height 14
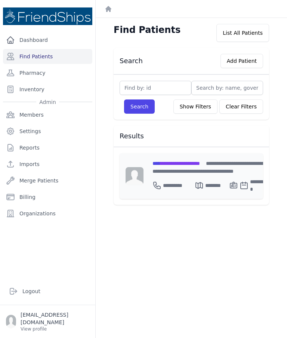
click at [194, 165] on span "**********" at bounding box center [175, 163] width 47 height 5
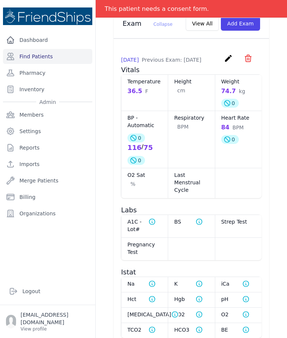
scroll to position [361, 0]
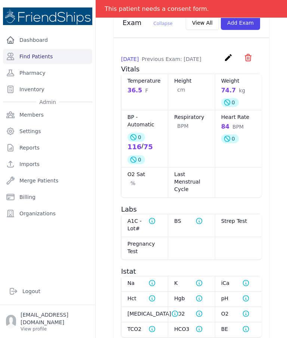
click at [230, 60] on icon "create" at bounding box center [228, 57] width 9 height 9
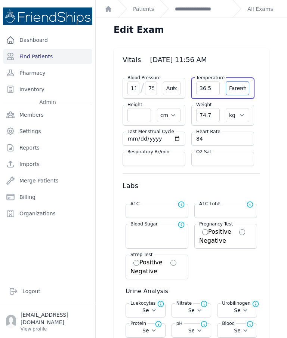
click at [240, 88] on select "Farenheit Celcius" at bounding box center [238, 88] width 24 height 14
select select "C"
select select "Automatic"
select select "cm"
select select "kg"
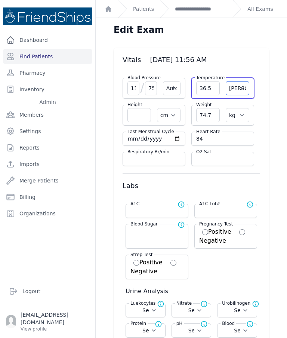
select select
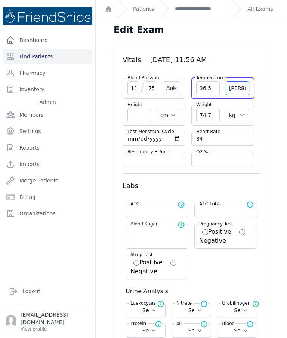
select select
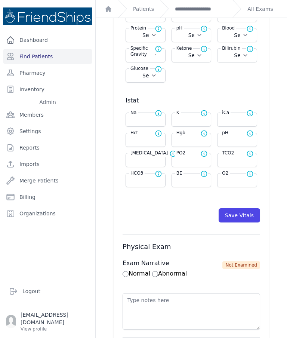
scroll to position [293, 0]
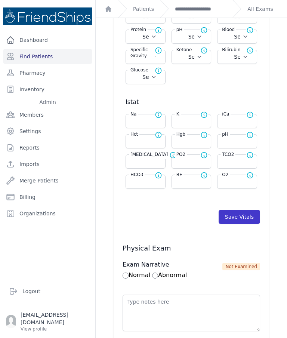
click at [240, 219] on button "Save Vitals" at bounding box center [238, 216] width 41 height 14
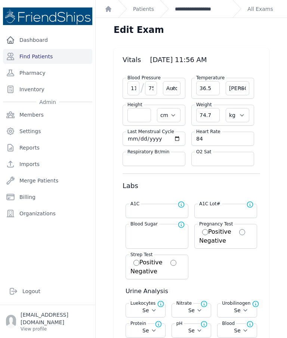
click at [205, 10] on link "**********" at bounding box center [201, 8] width 52 height 7
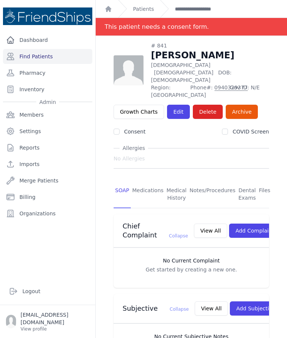
click at [284, 16] on ol "**********" at bounding box center [191, 9] width 191 height 18
click at [66, 56] on link "Find Patients" at bounding box center [47, 56] width 89 height 15
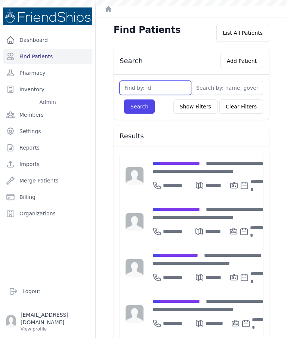
click at [158, 86] on input "text" at bounding box center [155, 88] width 72 height 14
type input "9"
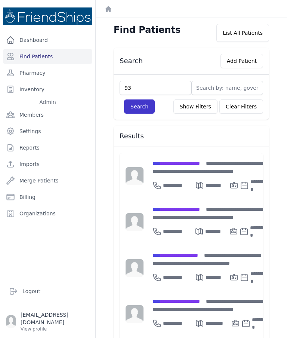
type input "93"
click at [141, 112] on button "Search" at bounding box center [139, 106] width 31 height 14
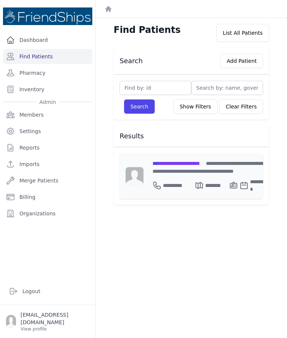
click at [193, 158] on div "**********" at bounding box center [209, 176] width 133 height 46
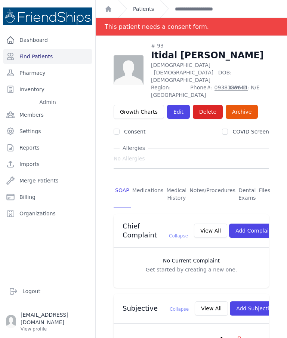
click at [147, 10] on link "Patients" at bounding box center [143, 8] width 21 height 7
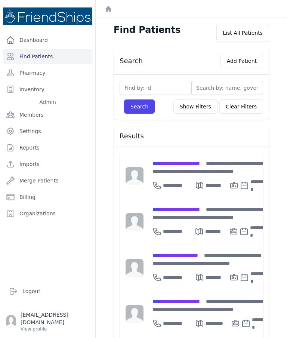
click at [284, 172] on div "Find Patients List All Patients Search Add Patient Search Show Filters Clear Fi…" at bounding box center [191, 321] width 191 height 606
click at [176, 89] on input "text" at bounding box center [155, 88] width 72 height 14
type input "366"
click at [140, 103] on button "Search" at bounding box center [139, 106] width 31 height 14
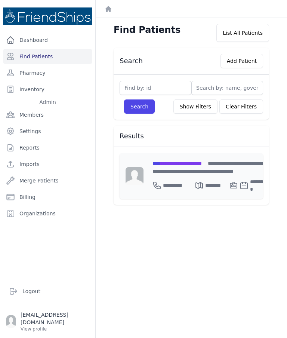
click at [202, 164] on span "**********" at bounding box center [176, 163] width 49 height 5
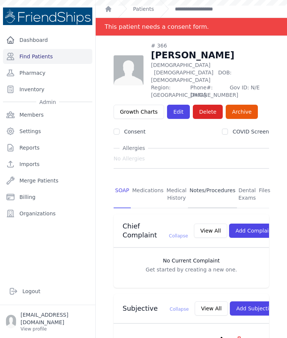
click at [208, 180] on link "Notes/Procedures" at bounding box center [212, 194] width 49 height 28
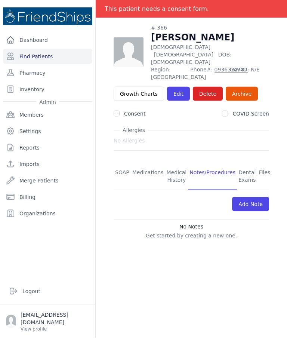
scroll to position [30, 0]
click at [124, 162] on link "SOAP" at bounding box center [121, 176] width 17 height 28
